Goal: Contribute content: Contribute content

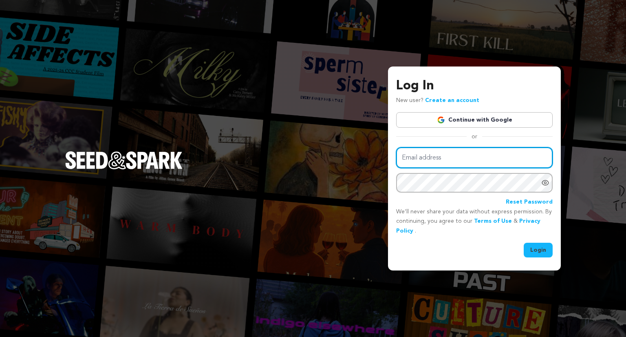
type input "suiteshortfilm@gmail.com"
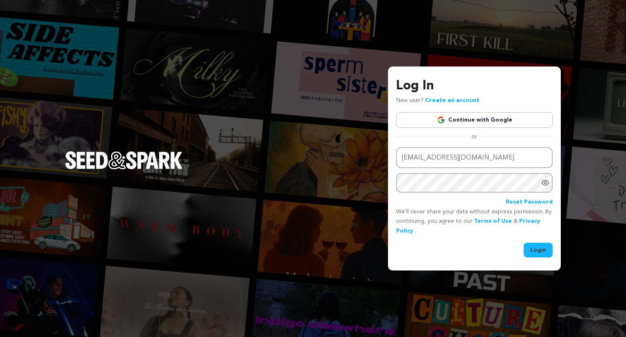
click at [536, 250] on button "Login" at bounding box center [538, 250] width 29 height 15
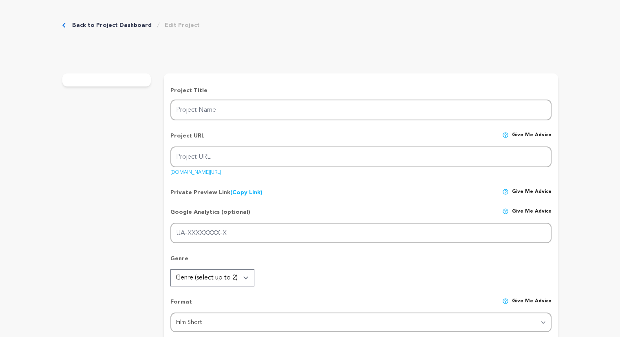
type input "Suite Bergamasque L 7"
type input "suite-bergamasque-l-7"
type input "oncert pianist Clara walks out of the performance of her career to adoring fans…"
type textarea "Written by Liba Vaynberg, Suite Bergamasque L. 75 examines insecurity, art, and…"
type textarea "This is a story is about criticism. And why we crave it. In both our darkest mo…"
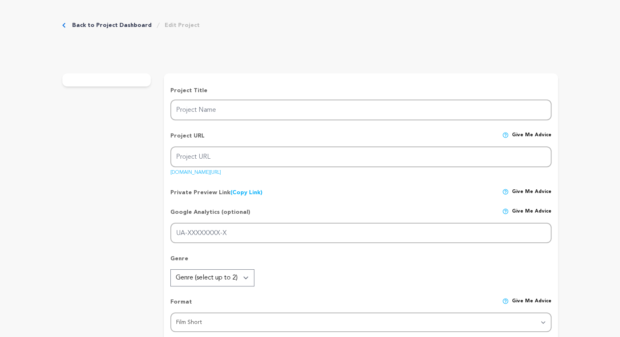
radio input "true"
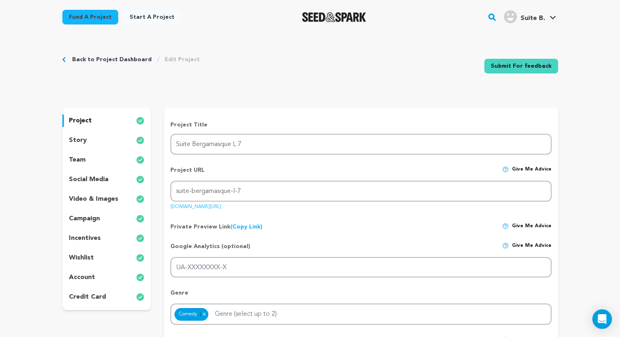
click at [539, 67] on link "Submit For feedback" at bounding box center [522, 66] width 74 height 15
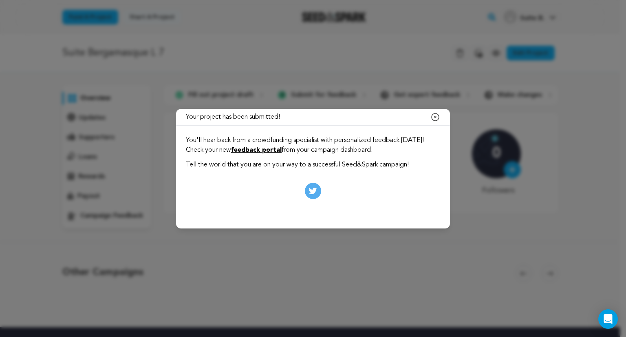
click at [282, 149] on link "feedback portal" at bounding box center [256, 150] width 51 height 7
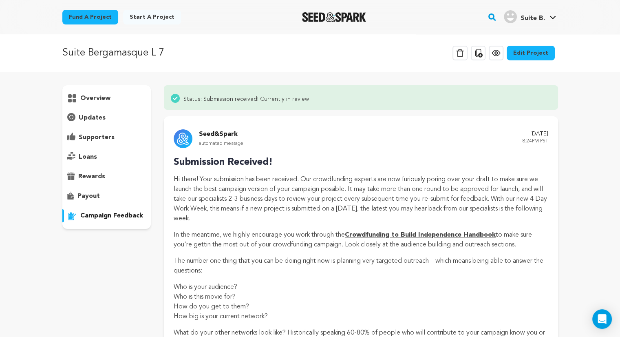
click at [537, 49] on link "Edit Project" at bounding box center [531, 53] width 48 height 15
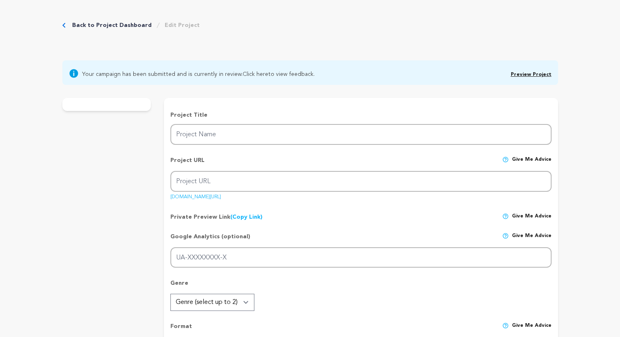
type input "Suite Bergamasque L 7"
type input "suite-bergamasque-l-7"
type input "oncert pianist [PERSON_NAME] walks out of the performance of her career to ador…"
type textarea "Written by [PERSON_NAME], Suite Bergamasque L. 75 examines insecurity, art, and…"
type textarea "This is a story is about criticism. And why we crave it. In both our darkest mo…"
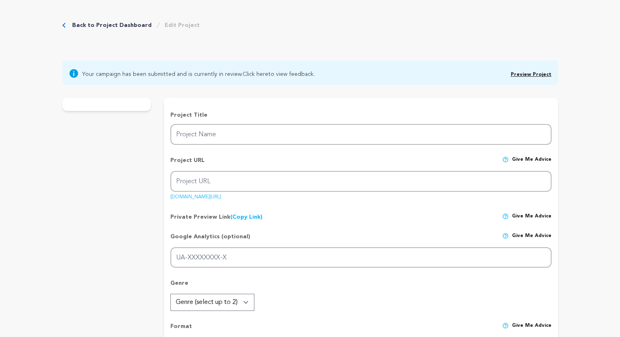
radio input "true"
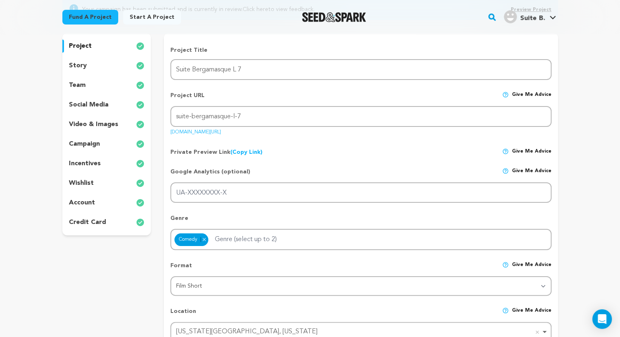
scroll to position [122, 0]
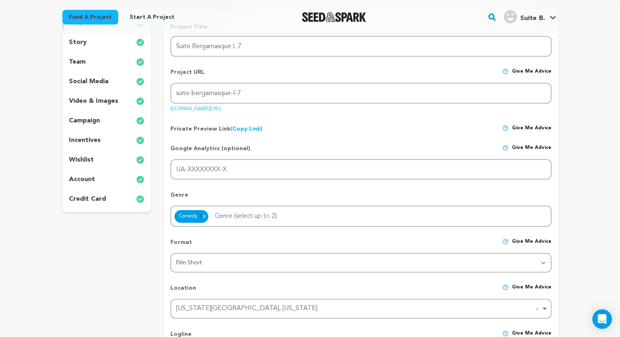
click at [89, 107] on div "video & images" at bounding box center [106, 101] width 89 height 13
